Goal: Information Seeking & Learning: Check status

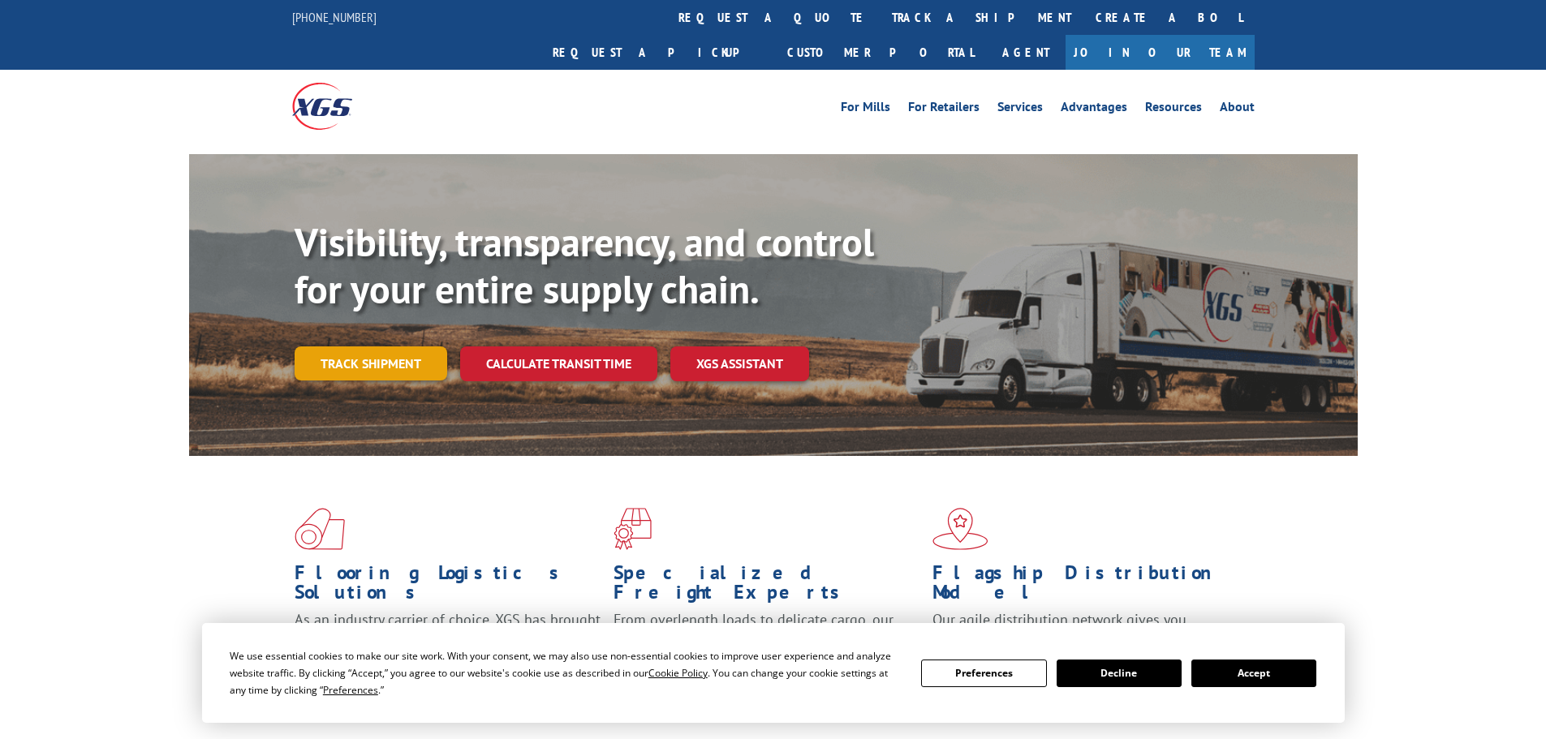
click at [389, 346] on link "Track shipment" at bounding box center [371, 363] width 153 height 34
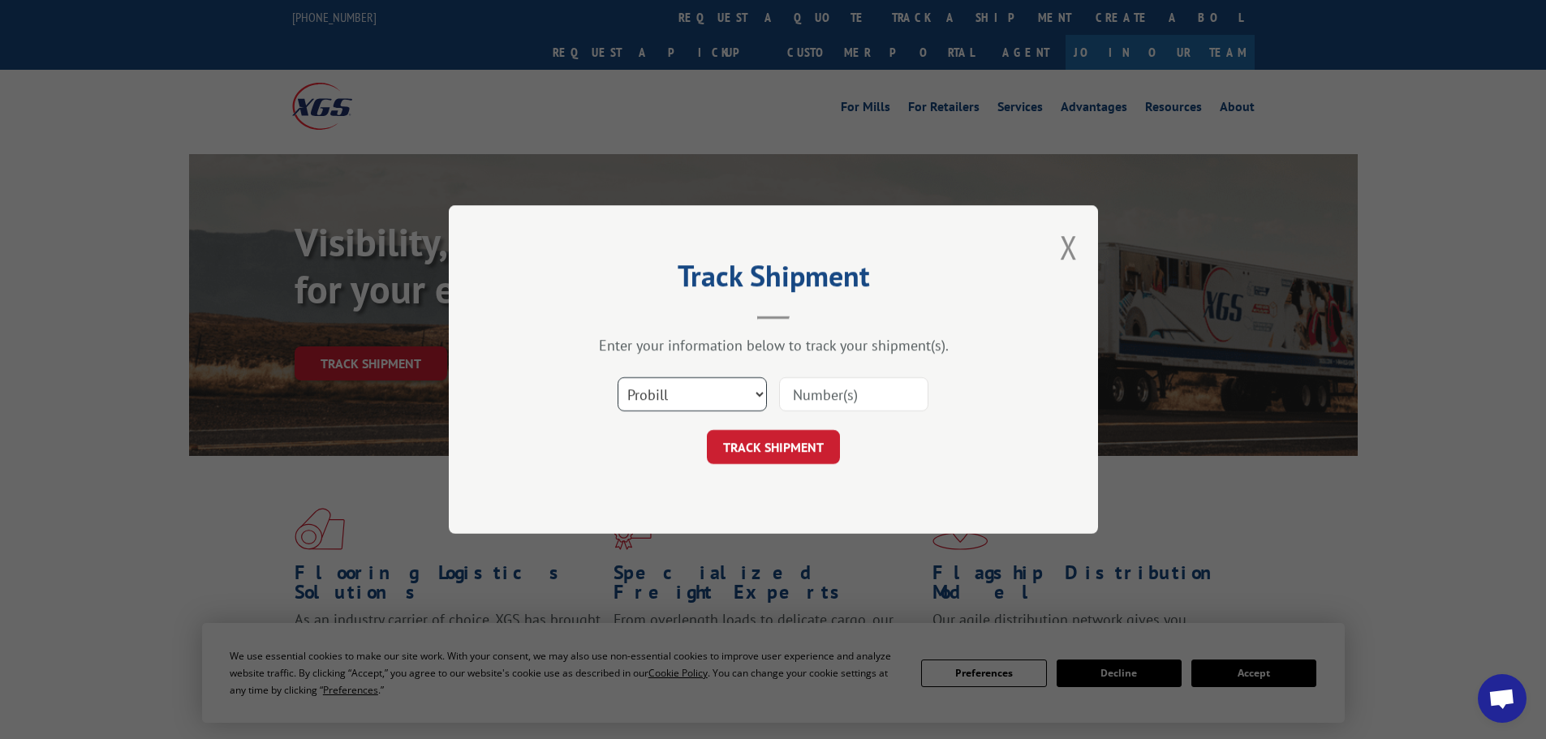
click at [664, 389] on select "Select category... Probill BOL PO" at bounding box center [691, 394] width 149 height 34
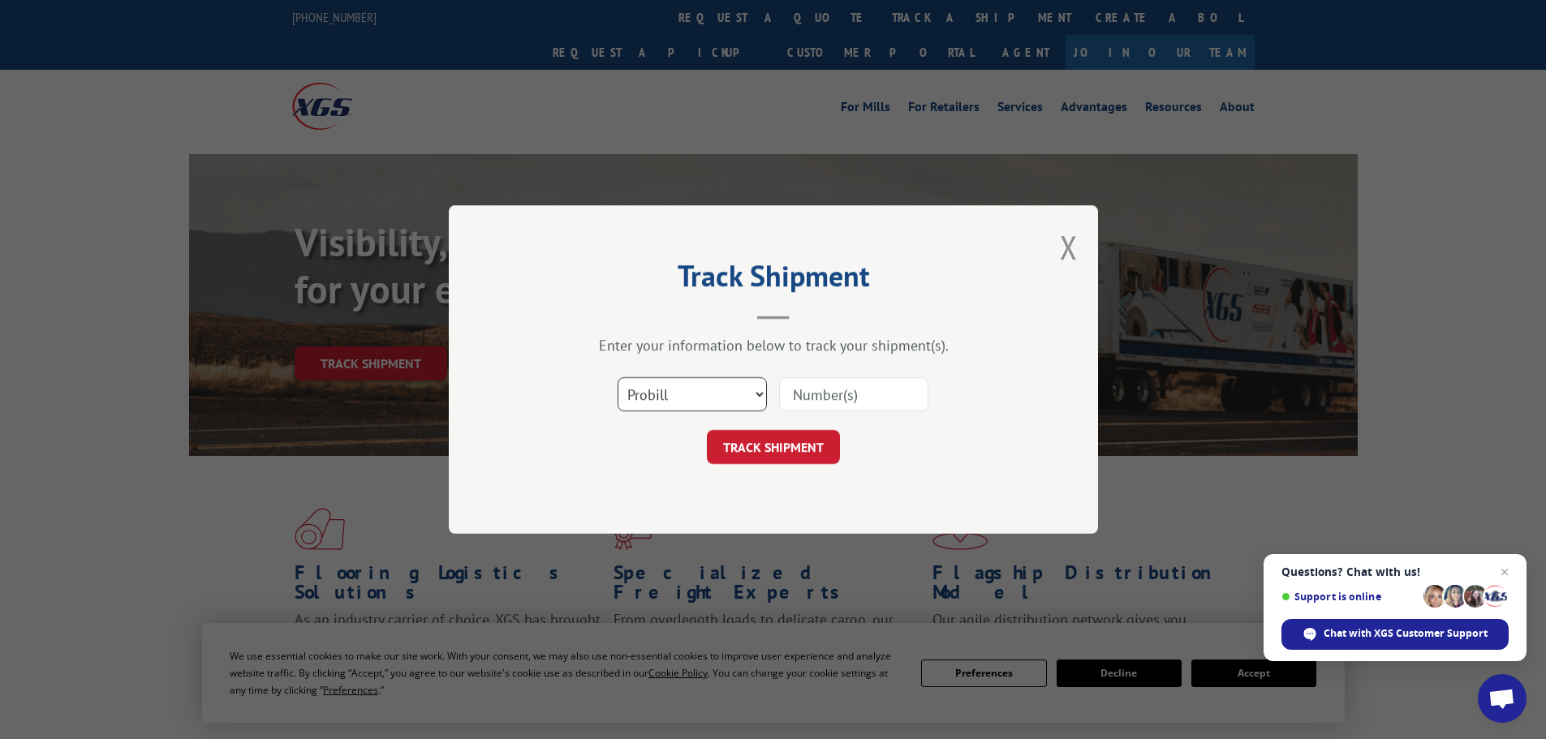
select select "bol"
click at [617, 377] on select "Select category... Probill BOL PO" at bounding box center [691, 394] width 149 height 34
click at [815, 396] on input at bounding box center [853, 394] width 149 height 34
paste input "5641686"
type input "5641686"
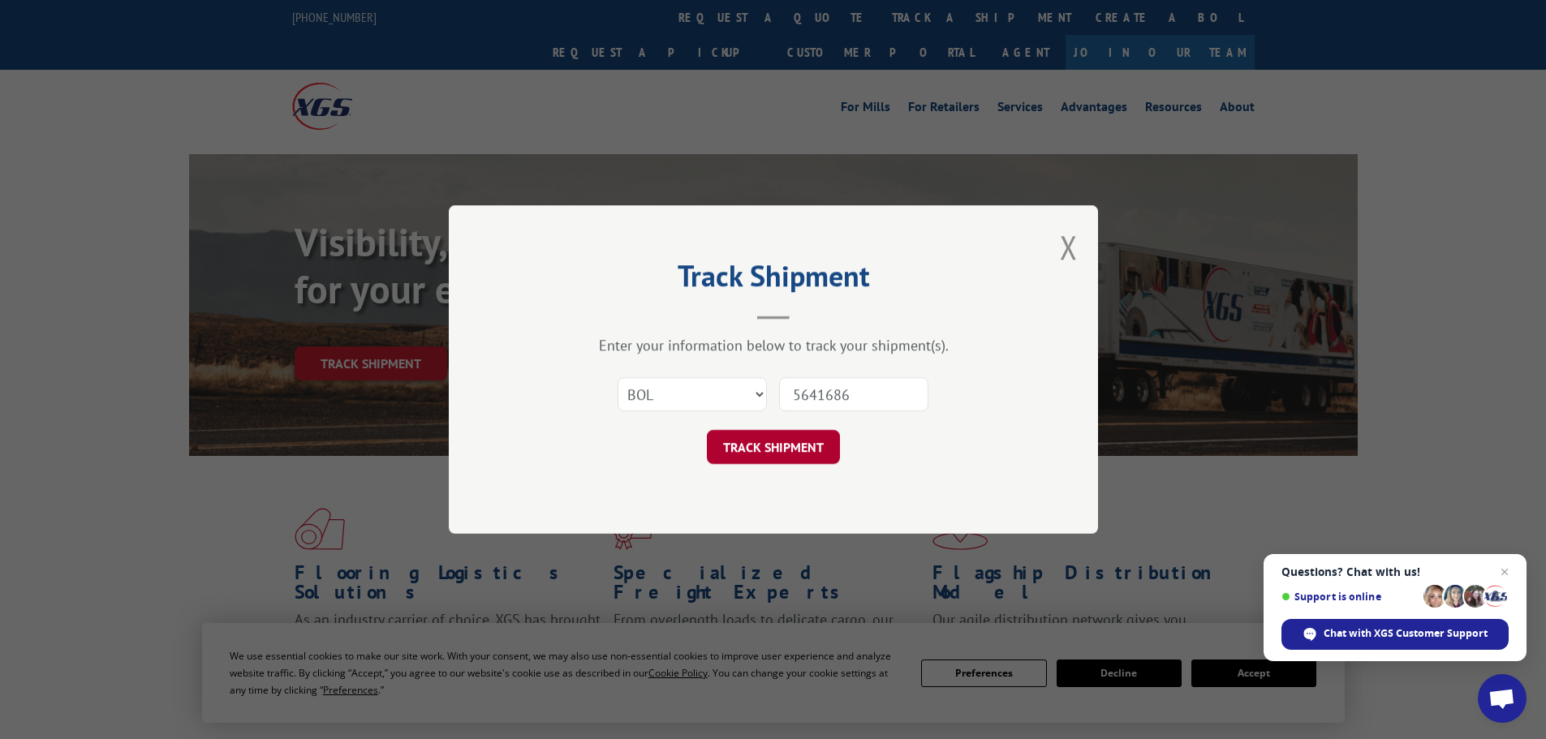
click at [806, 449] on button "TRACK SHIPMENT" at bounding box center [773, 447] width 133 height 34
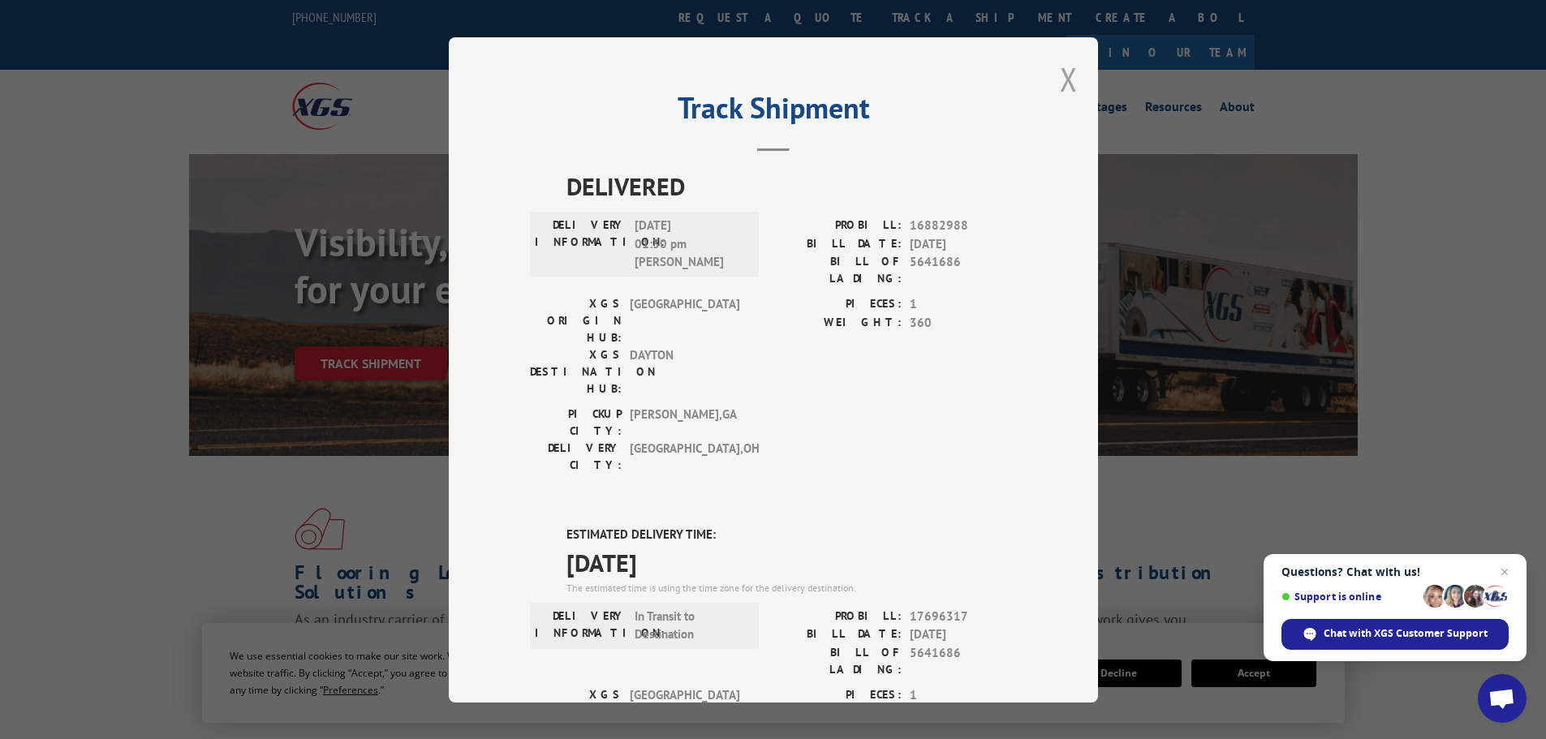
click at [1067, 77] on button "Close modal" at bounding box center [1069, 79] width 18 height 43
